Goal: Task Accomplishment & Management: Manage account settings

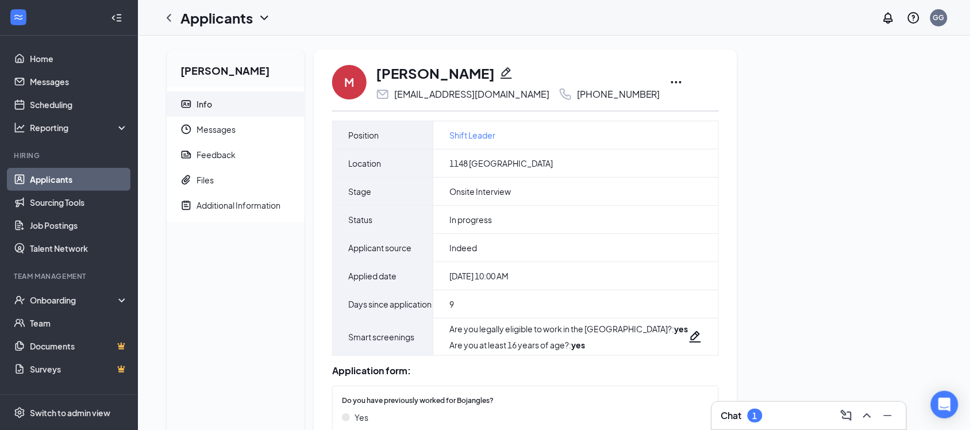
click at [683, 81] on icon "Ellipses" at bounding box center [677, 82] width 14 height 14
click at [503, 73] on icon "Pencil" at bounding box center [506, 73] width 14 height 14
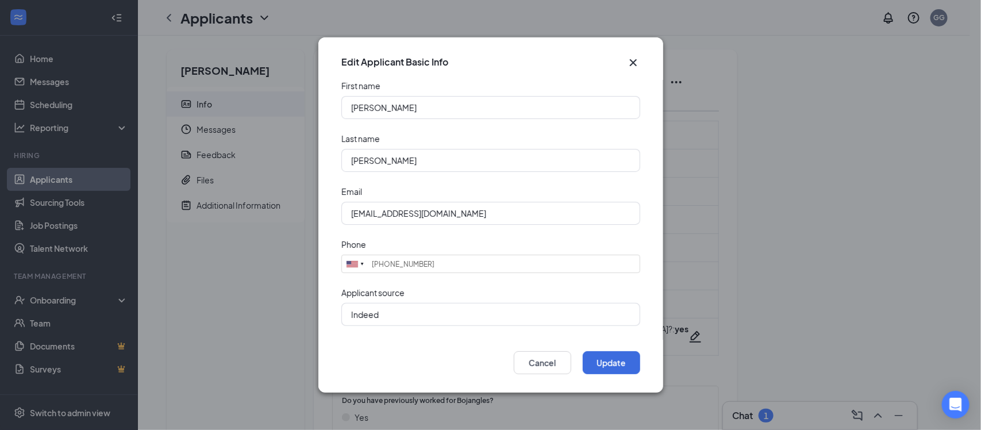
type input "[PHONE_NUMBER]"
click at [518, 37] on div "Edit Applicant Basic Info" at bounding box center [490, 58] width 345 height 43
click at [754, 106] on div "Edit Applicant Basic Info First name [PERSON_NAME] Last name [PERSON_NAME] Emai…" at bounding box center [490, 215] width 981 height 430
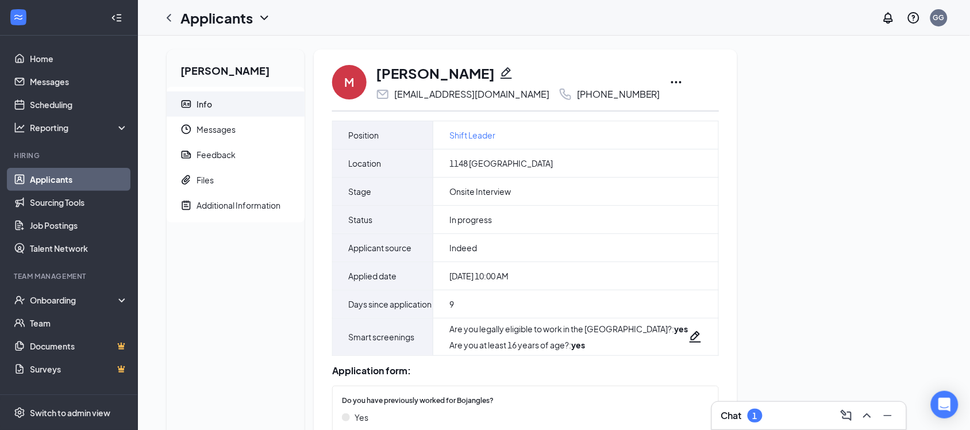
click at [683, 82] on icon "Ellipses" at bounding box center [677, 82] width 14 height 14
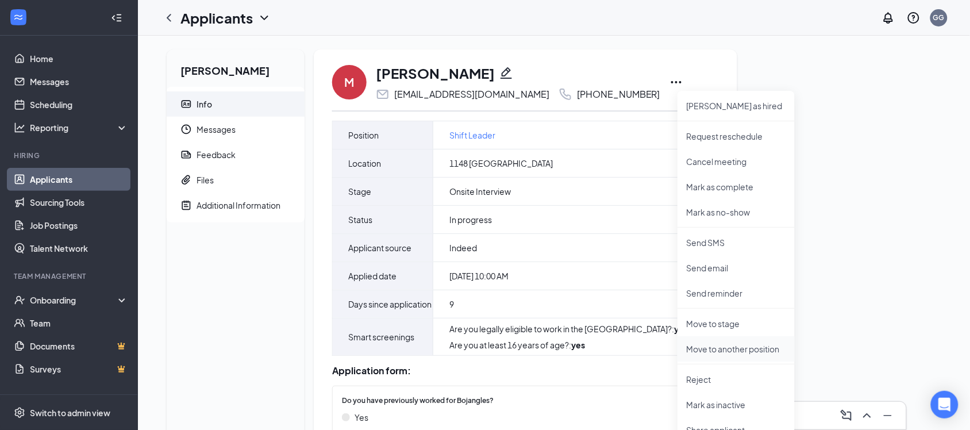
click at [734, 348] on p "Move to another position" at bounding box center [736, 348] width 99 height 11
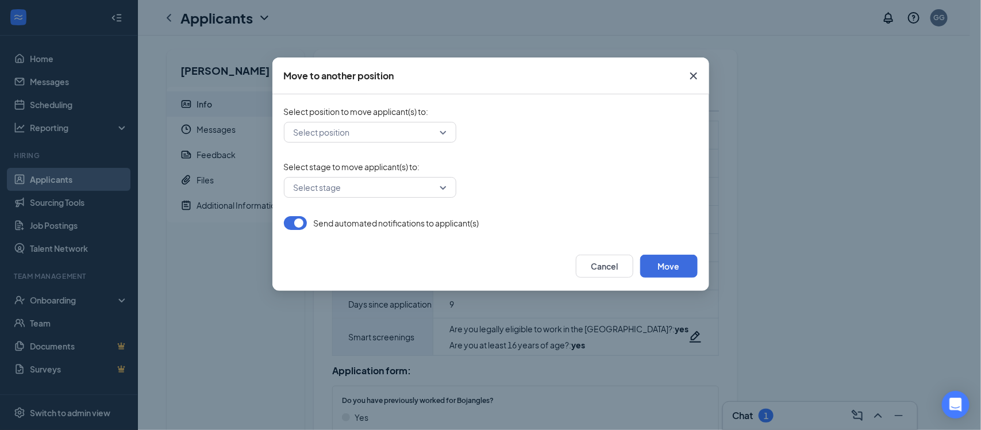
click at [357, 131] on input "search" at bounding box center [366, 132] width 151 height 20
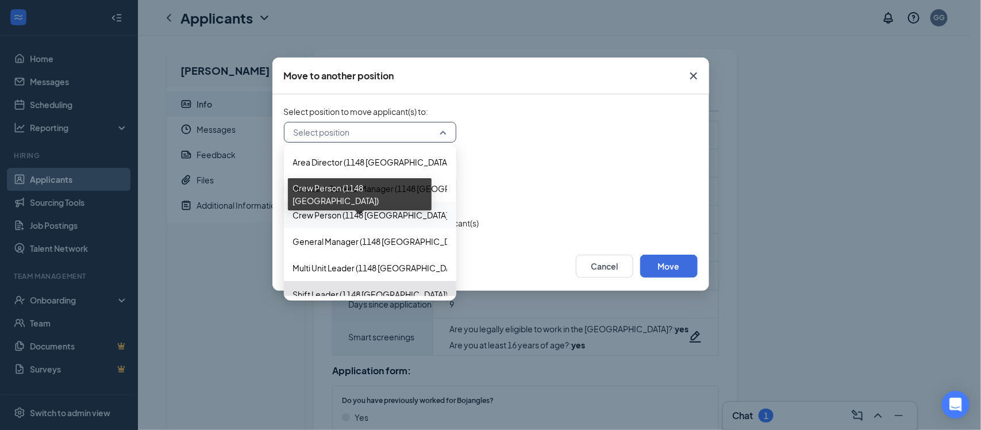
click at [332, 211] on span "Crew Person (1148 [GEOGRAPHIC_DATA])" at bounding box center [372, 215] width 158 height 13
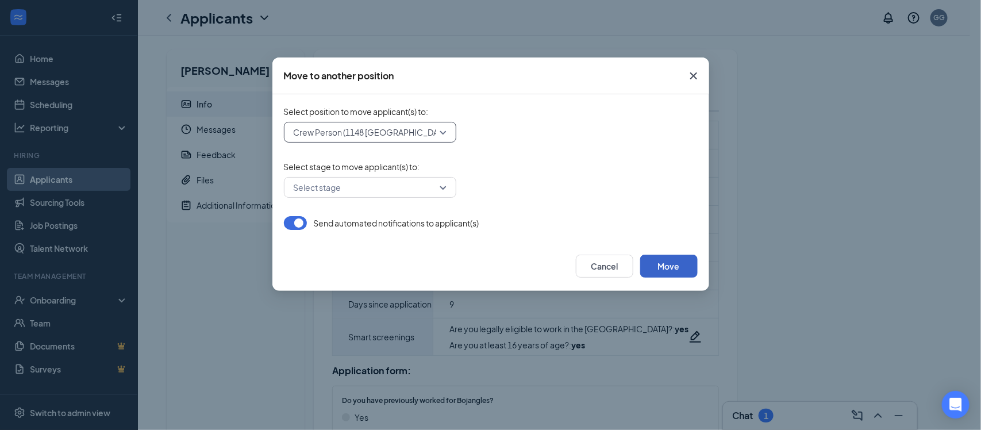
click at [673, 264] on button "Move" at bounding box center [668, 266] width 57 height 23
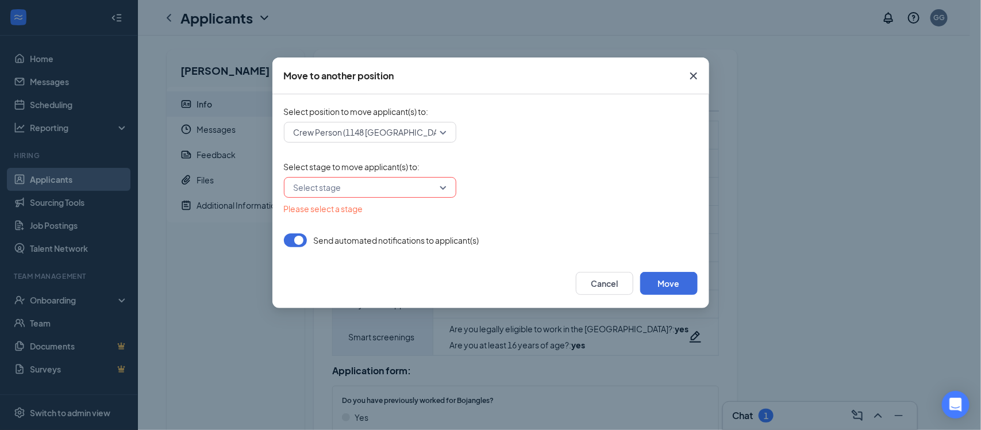
click at [376, 183] on input "search" at bounding box center [366, 188] width 151 height 20
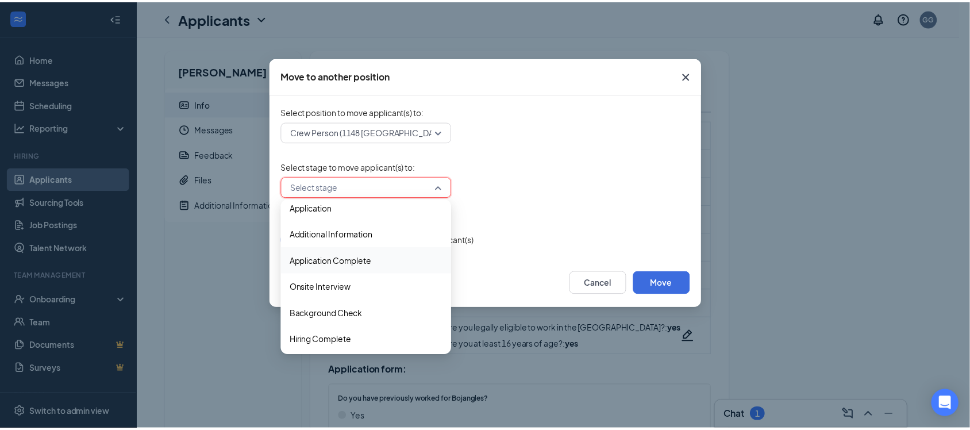
scroll to position [11, 0]
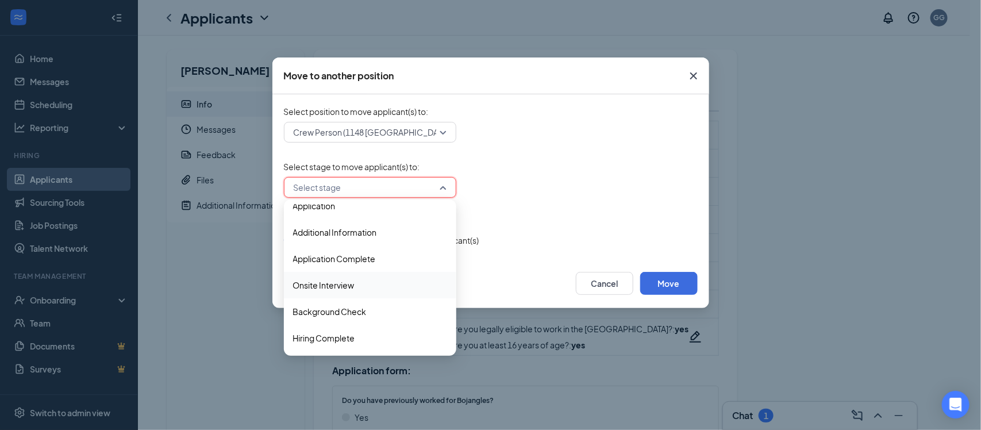
click at [325, 282] on span "Onsite Interview" at bounding box center [323, 285] width 61 height 13
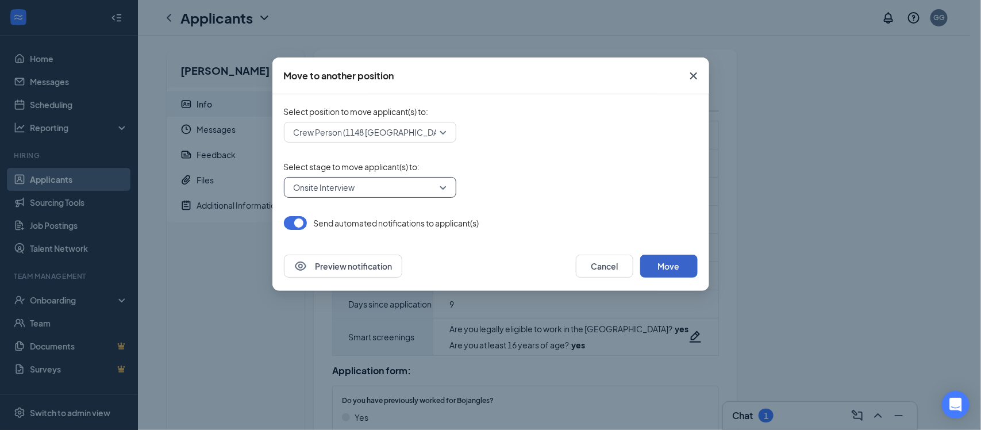
click at [664, 268] on button "Move" at bounding box center [668, 266] width 57 height 23
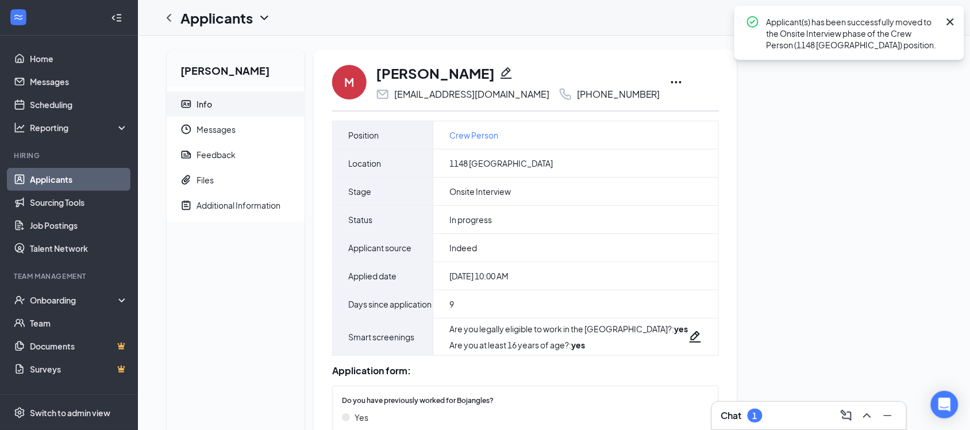
click at [53, 176] on link "Applicants" at bounding box center [79, 179] width 98 height 23
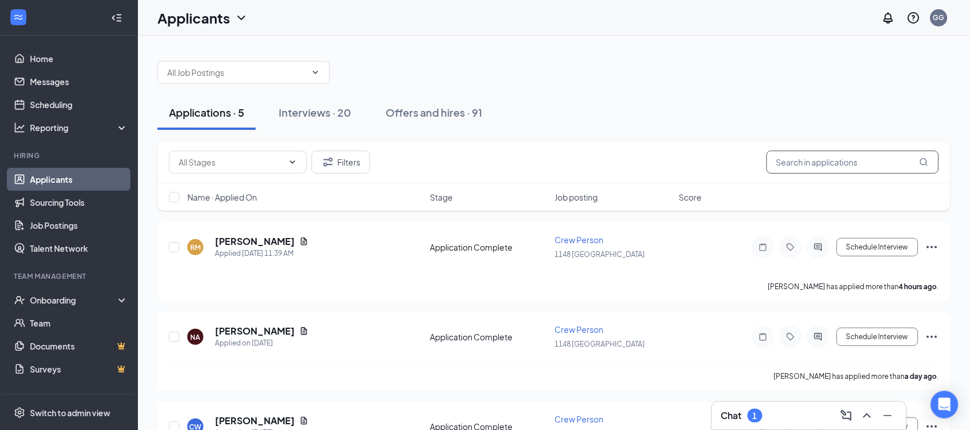
click at [818, 166] on input "text" at bounding box center [853, 162] width 172 height 23
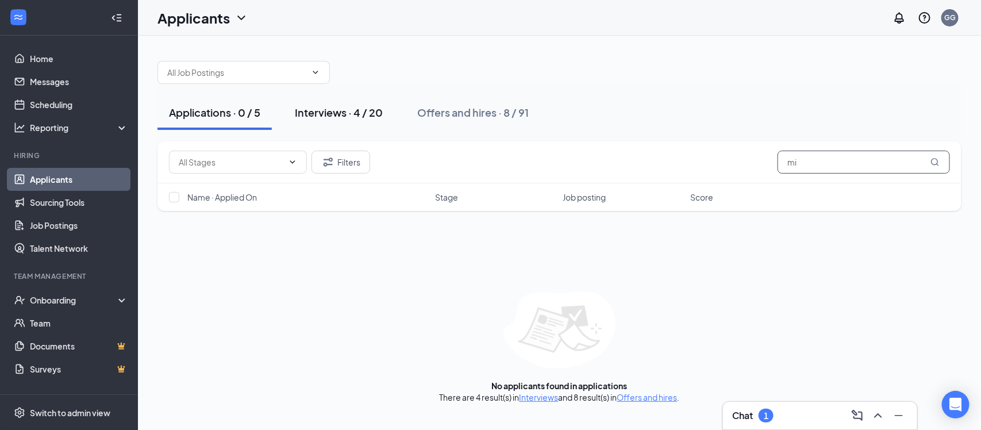
type input "mi"
click at [328, 118] on div "Interviews · 4 / 20" at bounding box center [339, 112] width 88 height 14
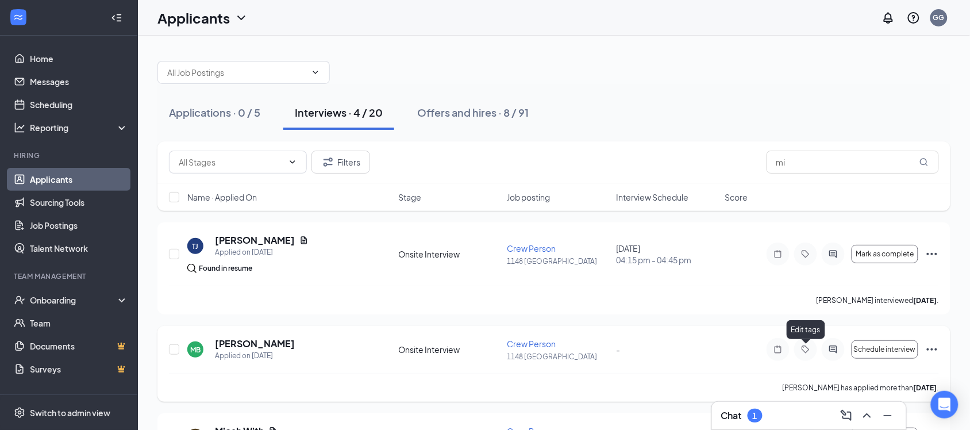
click at [803, 348] on icon "Tag" at bounding box center [806, 349] width 14 height 9
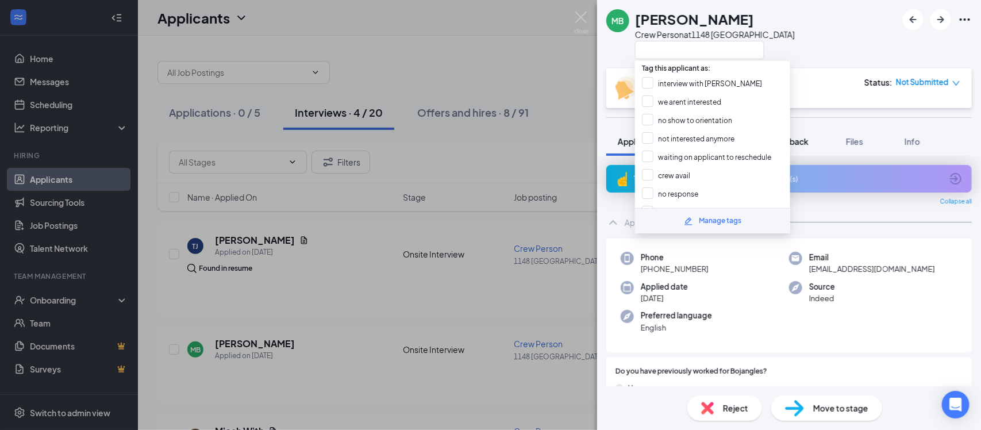
click at [838, 127] on button "Files" at bounding box center [855, 141] width 46 height 29
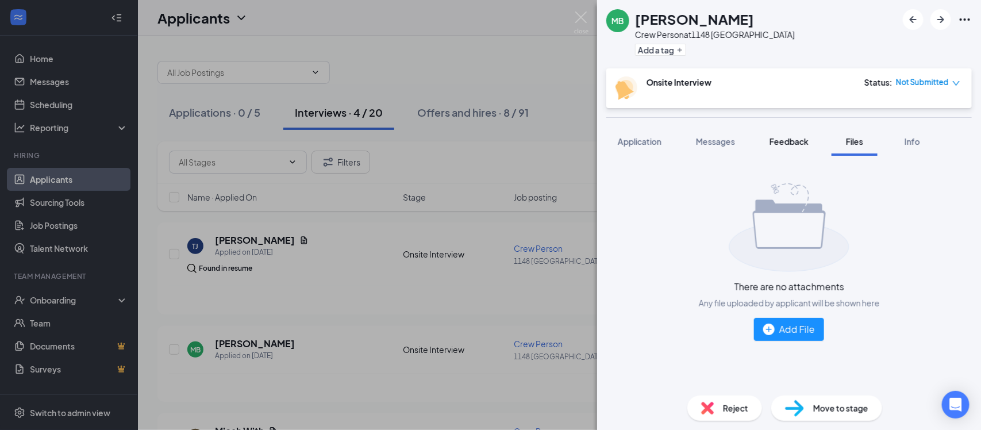
click at [780, 142] on span "Feedback" at bounding box center [789, 141] width 39 height 10
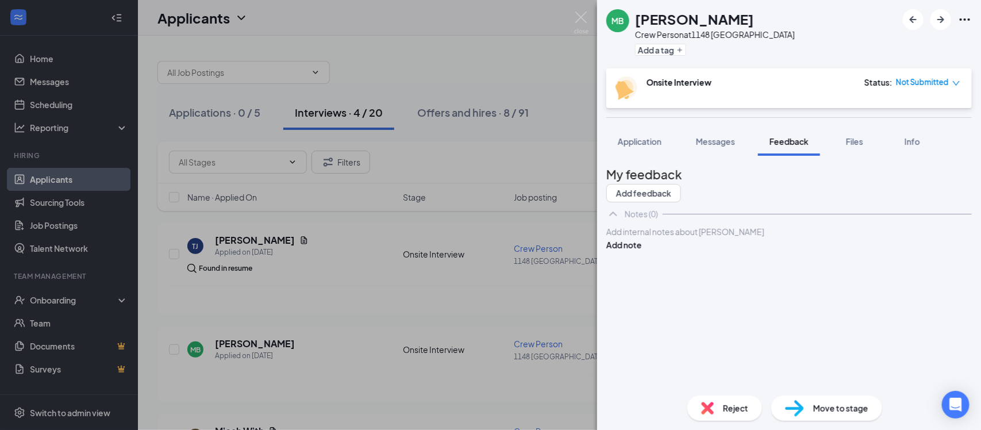
click at [699, 238] on div at bounding box center [789, 232] width 364 height 12
click at [642, 251] on button "Add note" at bounding box center [624, 244] width 36 height 13
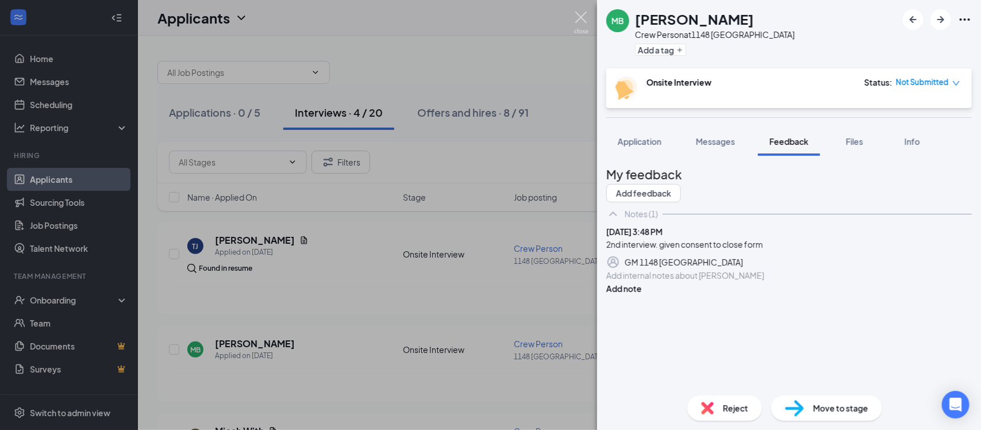
click at [579, 17] on img at bounding box center [581, 22] width 14 height 22
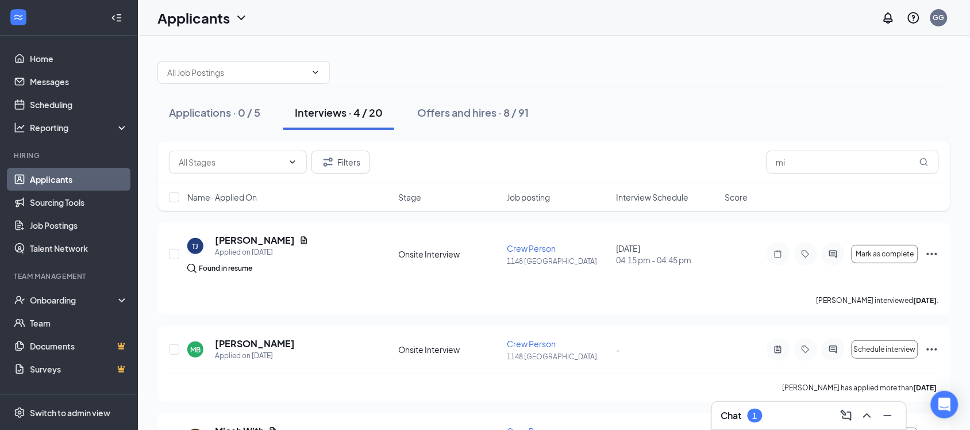
click at [723, 418] on h3 "Chat" at bounding box center [731, 415] width 21 height 13
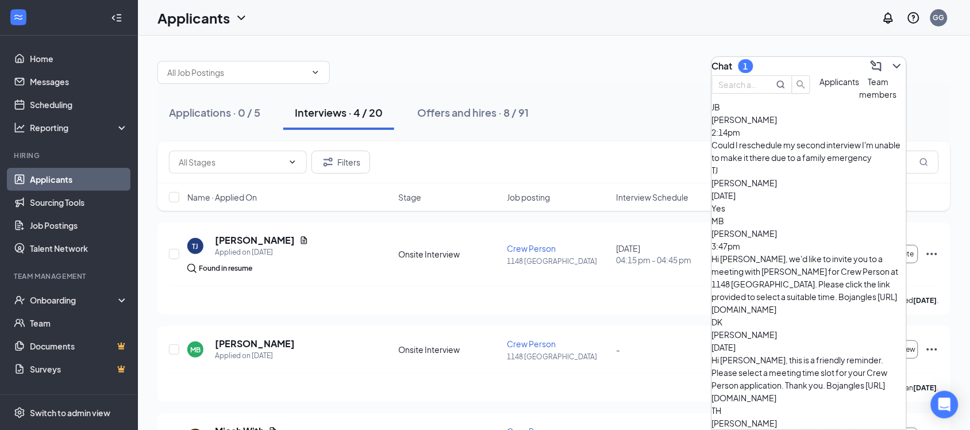
click at [786, 164] on div "Could I reschedule my second interview I'm unable to make it there due to a fam…" at bounding box center [809, 150] width 194 height 25
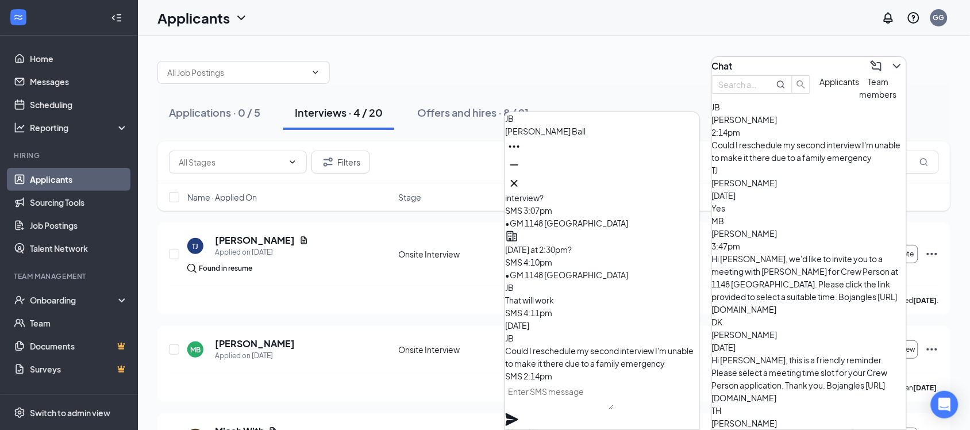
click at [564, 407] on textarea at bounding box center [559, 396] width 109 height 28
type textarea "can you do [DATE] at 4pm?"
click at [519, 413] on icon "Plane" at bounding box center [512, 420] width 14 height 14
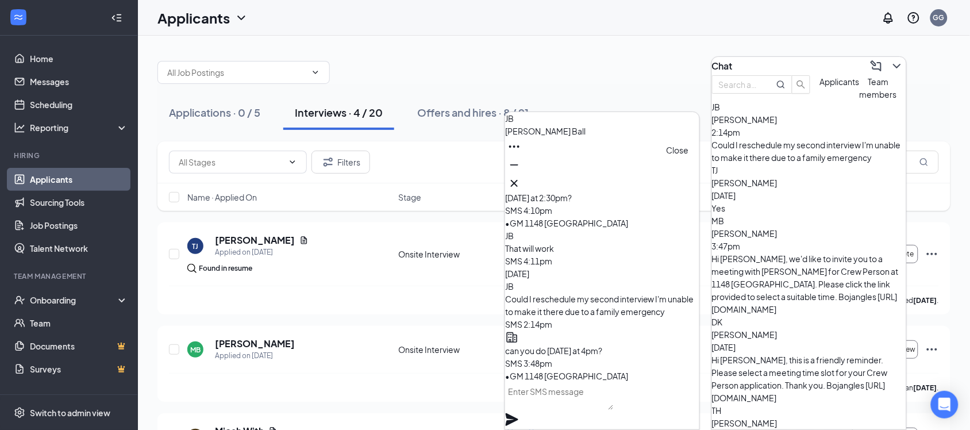
click at [518, 180] on icon "Cross" at bounding box center [514, 183] width 7 height 7
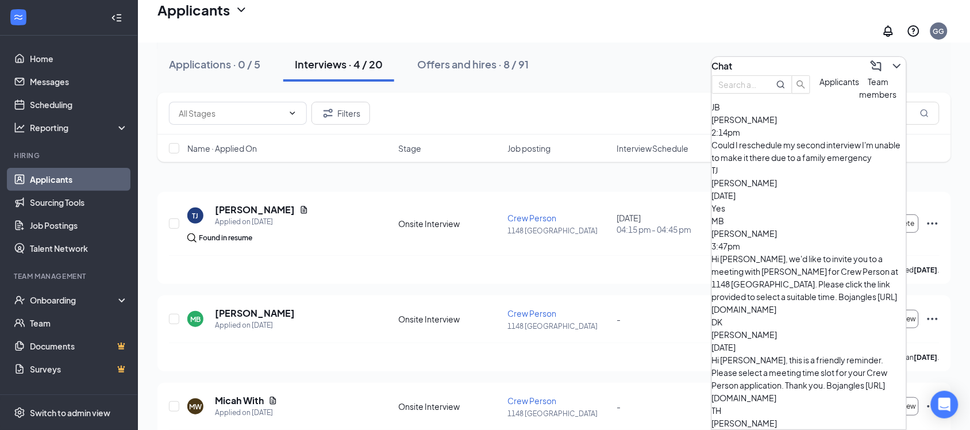
scroll to position [72, 0]
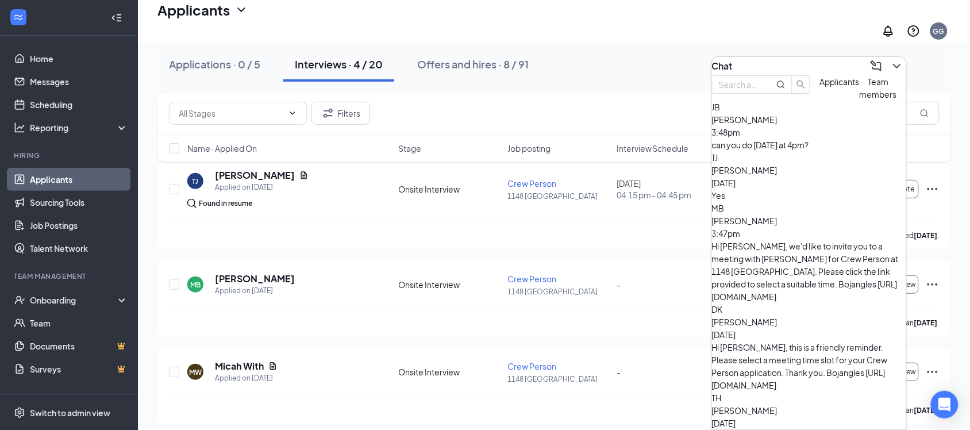
click at [776, 199] on div "Yes" at bounding box center [809, 195] width 194 height 13
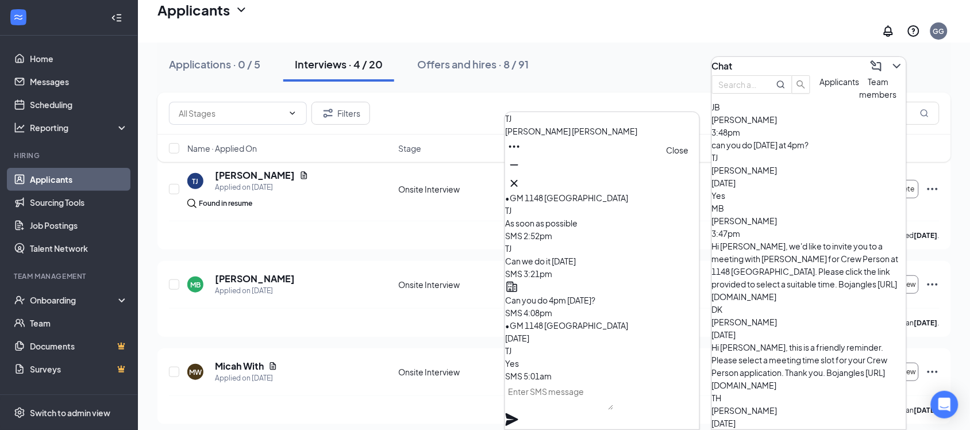
click at [521, 177] on icon "Cross" at bounding box center [514, 183] width 14 height 14
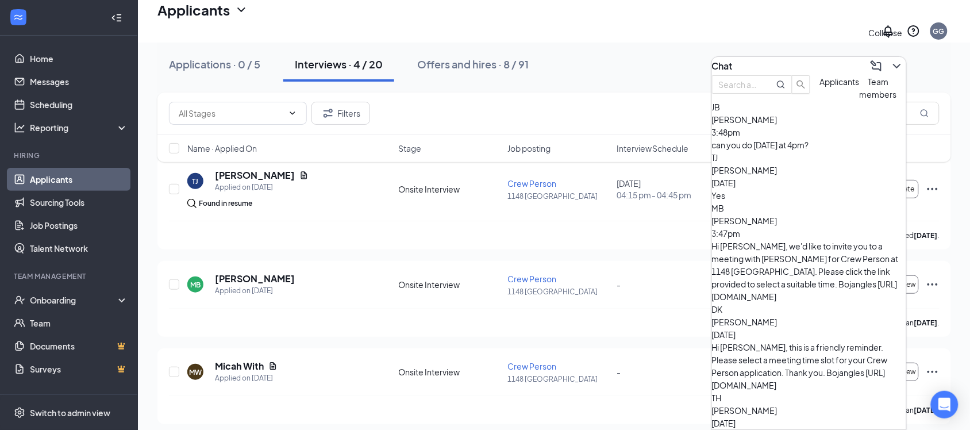
click at [890, 61] on icon "ChevronDown" at bounding box center [897, 66] width 14 height 14
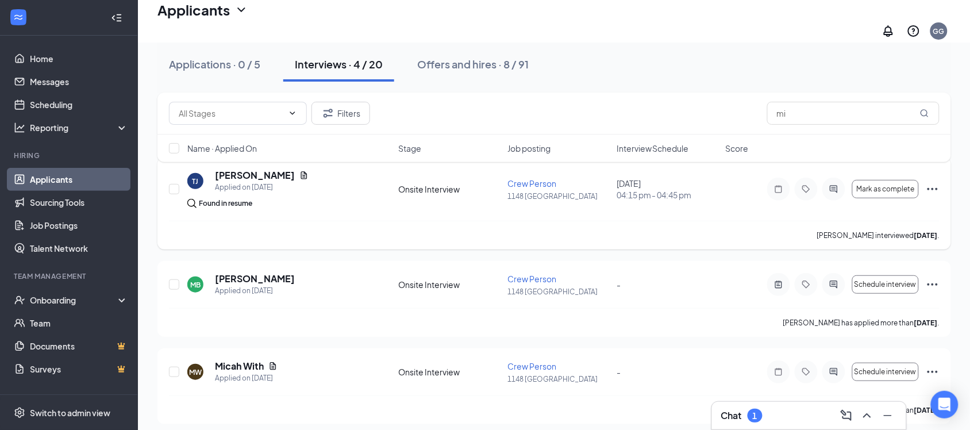
click at [930, 184] on icon "Ellipses" at bounding box center [933, 189] width 14 height 14
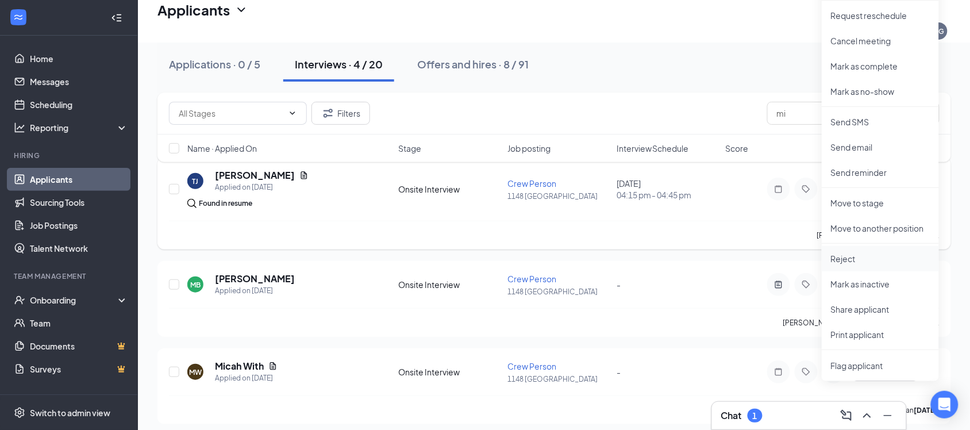
click at [842, 253] on p "Reject" at bounding box center [880, 258] width 99 height 11
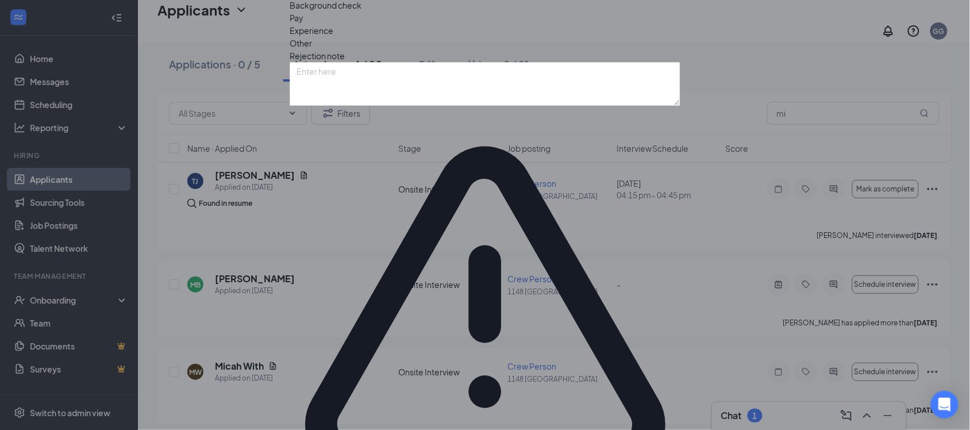
drag, startPoint x: 659, startPoint y: 408, endPoint x: 673, endPoint y: 406, distance: 14.5
click at [664, 415] on div "Reject applicant [PERSON_NAME] [PERSON_NAME] Applied on [DATE] Found in resume …" at bounding box center [485, 215] width 970 height 430
click at [625, 289] on div "No rejection templates have been setup. Please create a new one here ." at bounding box center [485, 321] width 391 height 413
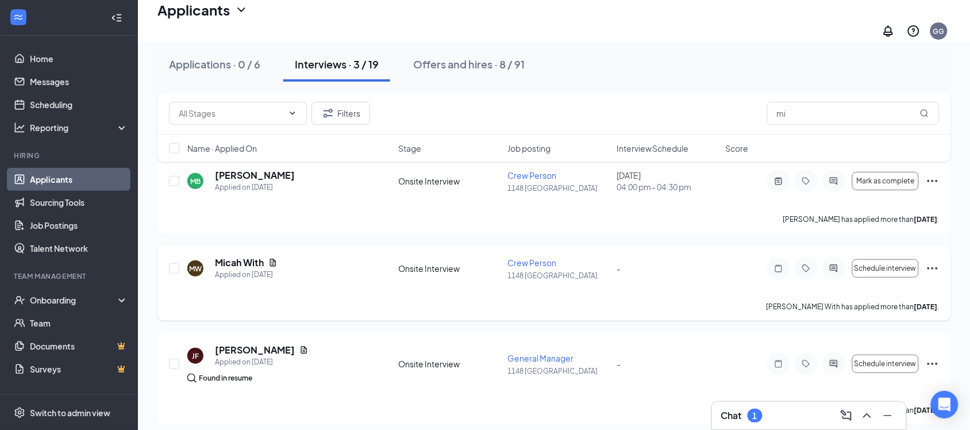
scroll to position [73, 0]
click at [786, 414] on div "Chat 1" at bounding box center [809, 415] width 176 height 18
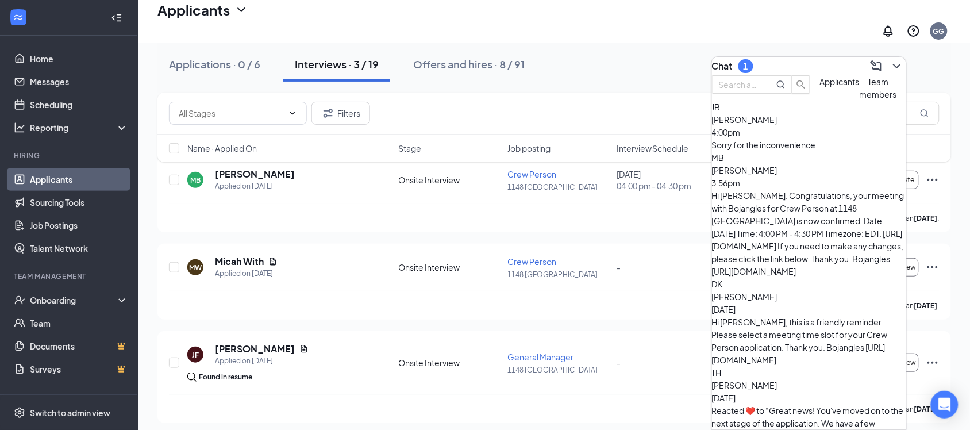
click at [802, 151] on div "Sorry for the inconvenience" at bounding box center [809, 144] width 194 height 13
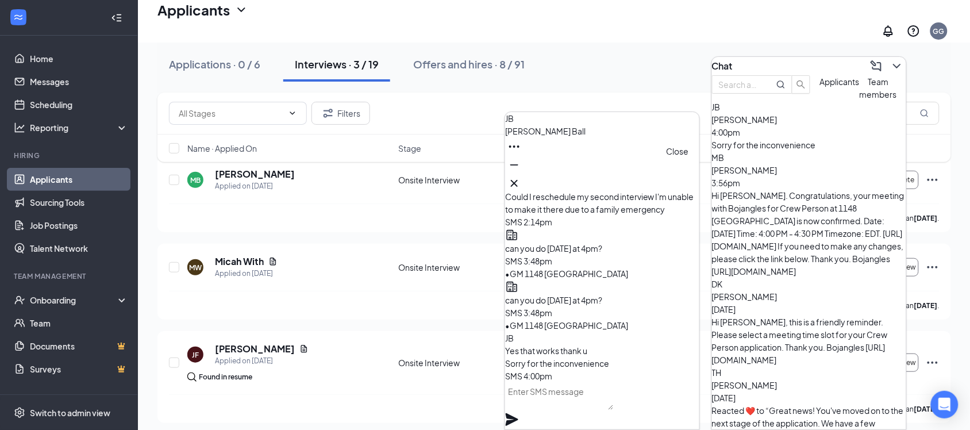
click at [521, 176] on icon "Cross" at bounding box center [514, 183] width 14 height 14
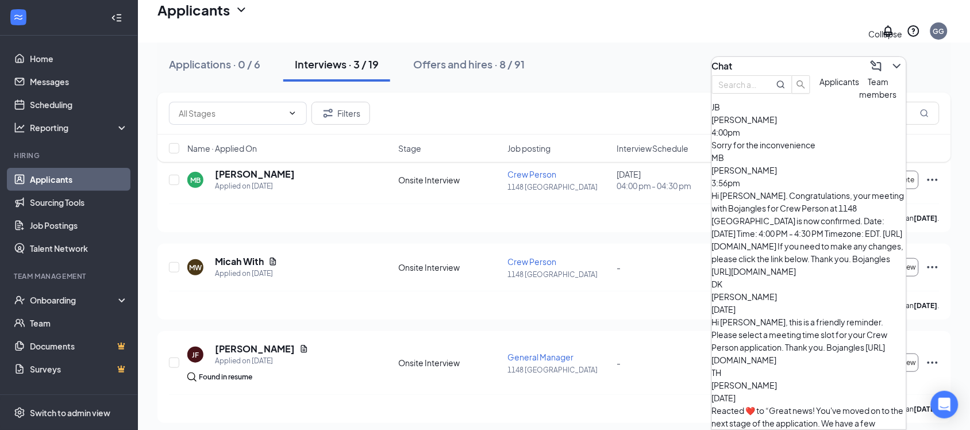
click at [890, 61] on icon "ChevronDown" at bounding box center [897, 66] width 14 height 14
